Goal: Contribute content: Add original content to the website for others to see

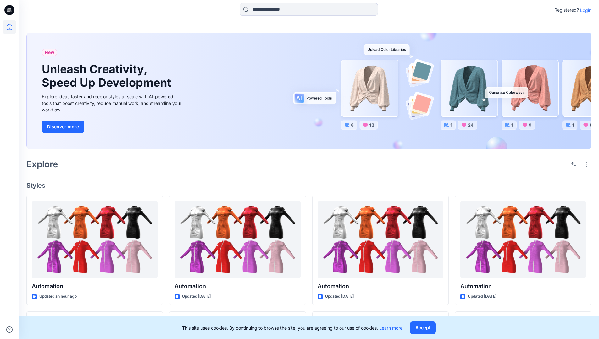
click at [584, 10] on p "Login" at bounding box center [585, 10] width 11 height 7
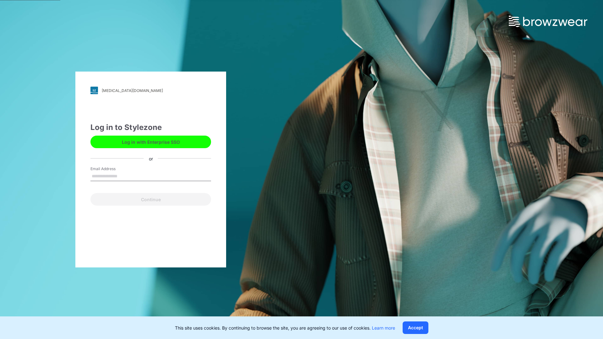
click at [124, 176] on input "Email Address" at bounding box center [151, 176] width 121 height 9
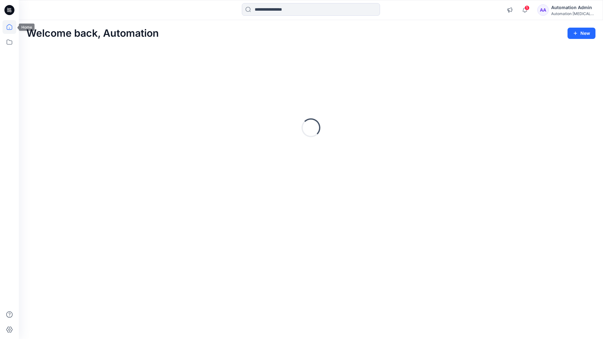
click at [12, 27] on icon at bounding box center [10, 27] width 6 height 6
click at [576, 30] on button "New" at bounding box center [582, 33] width 28 height 11
click at [562, 49] on p "New Style" at bounding box center [562, 49] width 21 height 8
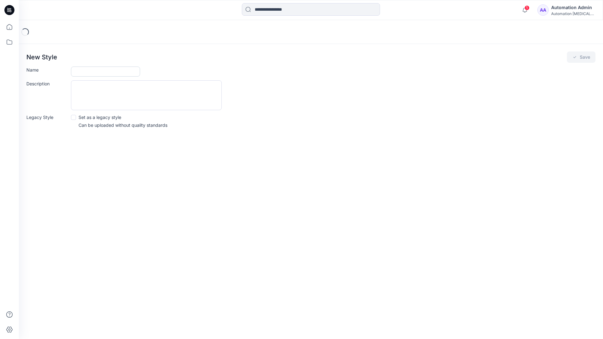
click at [81, 72] on input "Name" at bounding box center [105, 72] width 69 height 10
type input "**********"
click at [580, 58] on button "Save" at bounding box center [581, 57] width 29 height 11
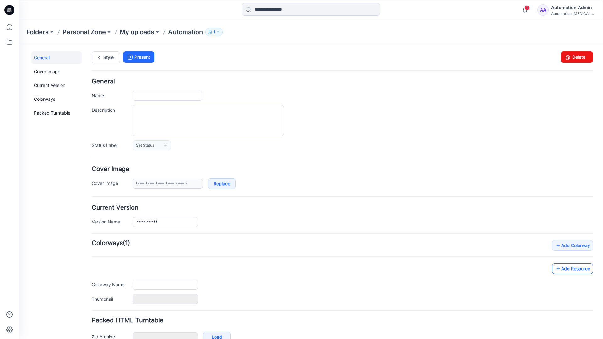
click at [578, 271] on link "Add Resource" at bounding box center [572, 269] width 41 height 11
type input "**********"
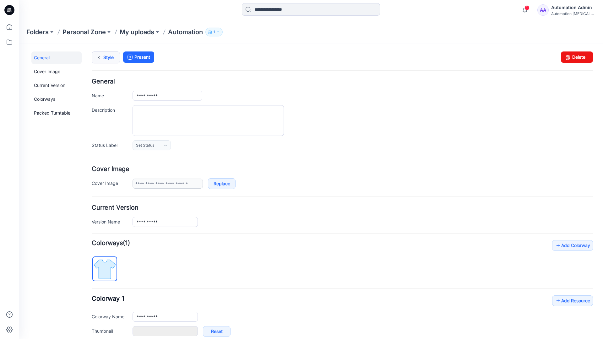
click at [107, 57] on link "Style" at bounding box center [106, 58] width 28 height 12
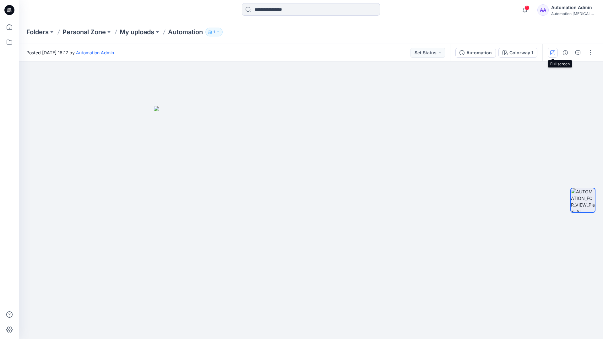
click at [554, 52] on icon "button" at bounding box center [553, 52] width 3 height 3
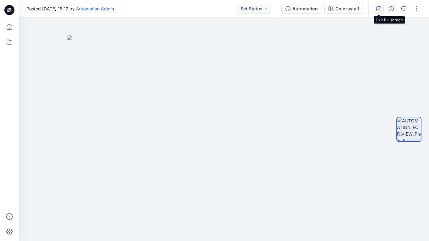
click at [378, 11] on button "button" at bounding box center [379, 9] width 10 height 10
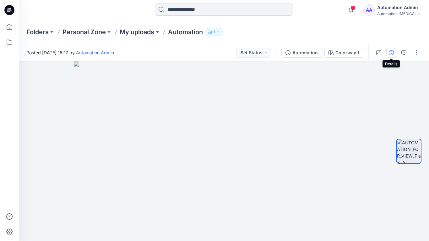
click at [390, 53] on icon "button" at bounding box center [391, 52] width 5 height 5
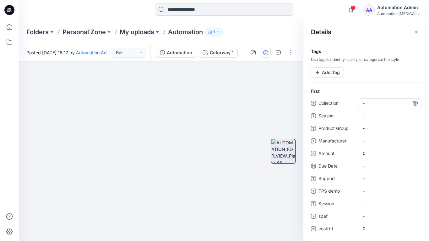
click at [370, 102] on span "-" at bounding box center [390, 103] width 55 height 7
type textarea "**********"
click at [285, 104] on div at bounding box center [283, 151] width 25 height 103
click at [382, 105] on span "dsfdsfsdfsdfsd" at bounding box center [390, 103] width 55 height 7
type textarea "*"
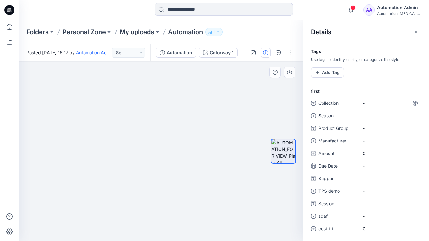
click at [268, 100] on div at bounding box center [283, 151] width 40 height 103
click at [328, 74] on button "Add Tag" at bounding box center [327, 73] width 33 height 10
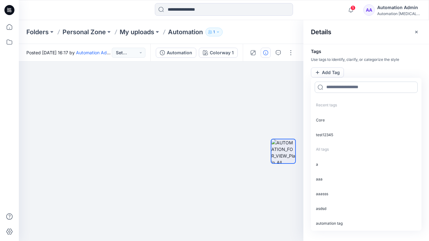
click at [337, 90] on input at bounding box center [366, 87] width 103 height 11
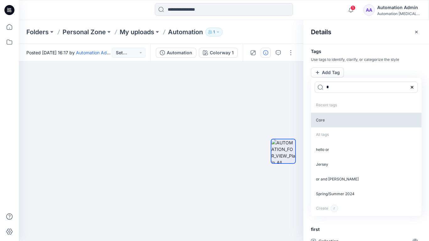
type input "*"
click at [326, 122] on p "Core" at bounding box center [366, 120] width 111 height 15
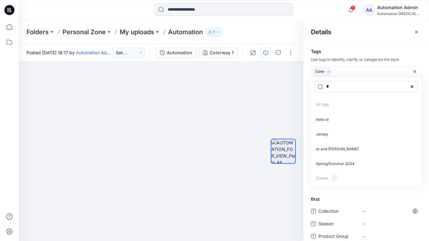
click at [329, 72] on icon "Remove tag" at bounding box center [329, 71] width 5 height 5
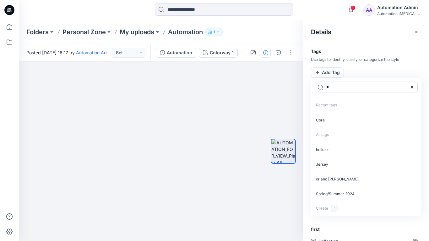
click at [414, 87] on icon at bounding box center [412, 87] width 5 height 5
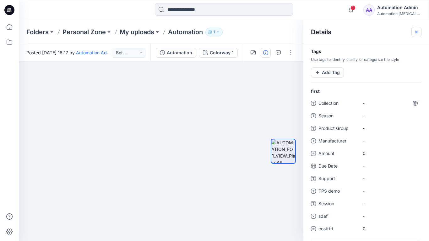
click at [414, 33] on icon "button" at bounding box center [416, 32] width 5 height 5
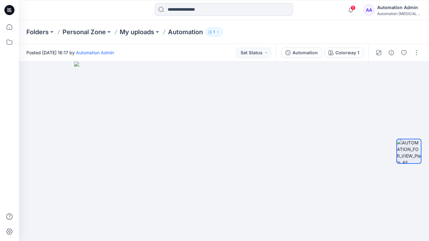
click at [388, 7] on div "Automation Admin" at bounding box center [399, 8] width 44 height 8
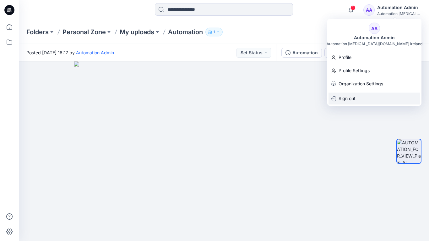
click at [349, 96] on p "Sign out" at bounding box center [347, 99] width 17 height 12
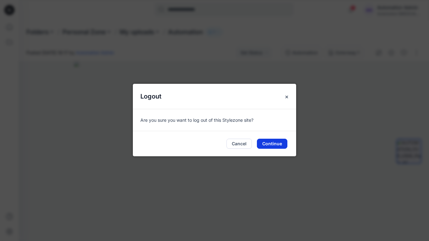
click at [271, 141] on button "Continue" at bounding box center [272, 144] width 30 height 10
